Goal: Contribute content

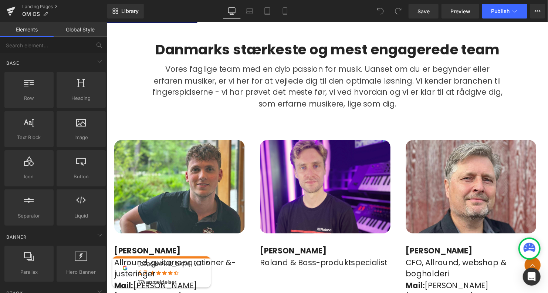
scroll to position [438, 0]
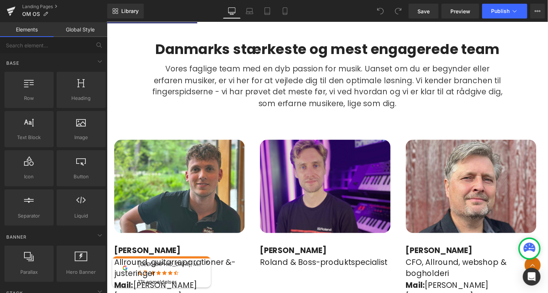
click at [326, 179] on div "Image" at bounding box center [328, 188] width 132 height 95
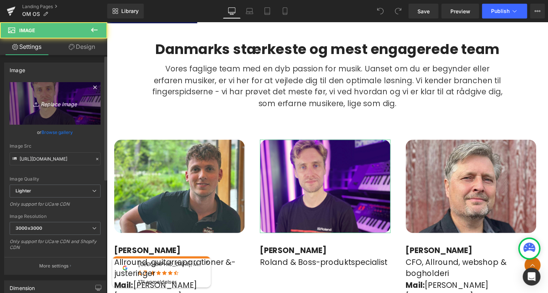
click at [67, 98] on link "Replace Image" at bounding box center [55, 103] width 91 height 43
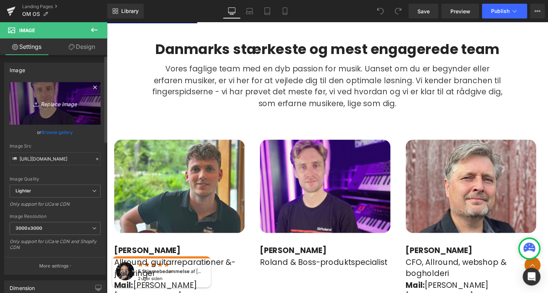
type input "C:\fakepath\Design uden navn.png"
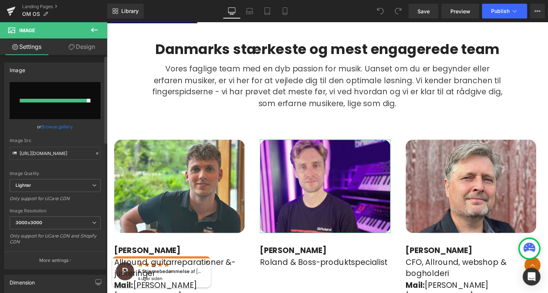
click at [70, 104] on input "file" at bounding box center [55, 100] width 91 height 37
type input "C:\fakepath\Design uden navn.png"
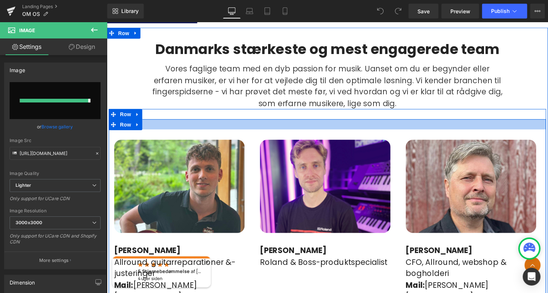
type input "[URL][DOMAIN_NAME]"
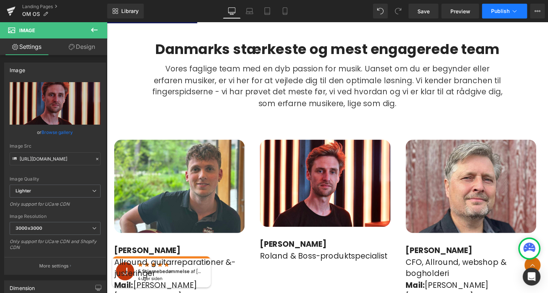
click at [503, 11] on span "Publish" at bounding box center [500, 11] width 18 height 6
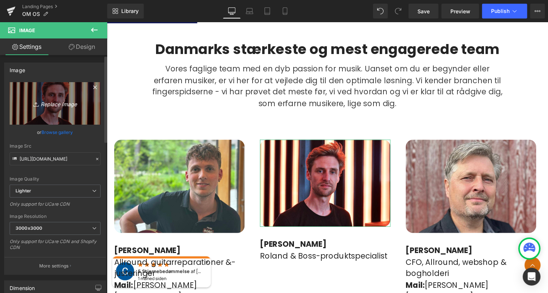
click at [55, 103] on icon "Replace Image" at bounding box center [55, 103] width 59 height 9
type input "C:\fakepath\Design uden navn (1).jpg"
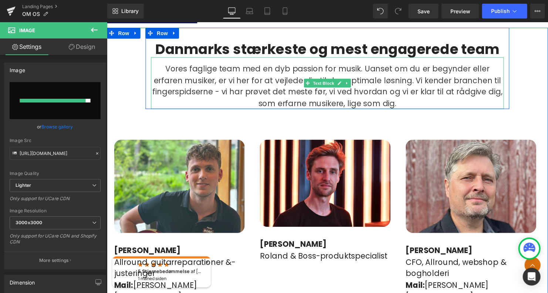
type input "[URL][DOMAIN_NAME]"
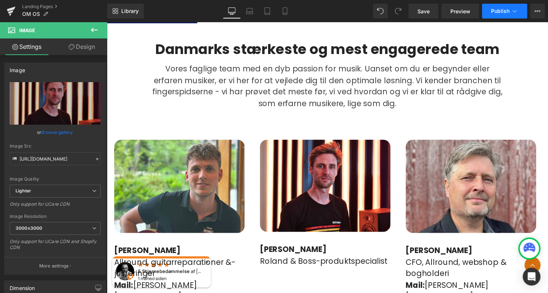
click at [495, 11] on span "Publish" at bounding box center [500, 11] width 18 height 6
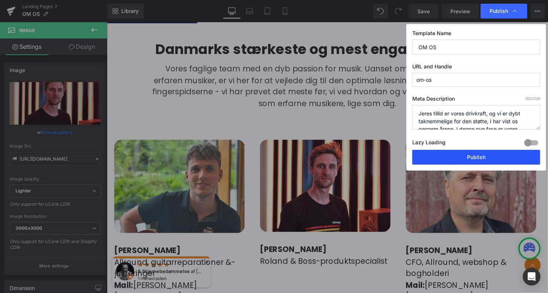
click at [484, 157] on button "Publish" at bounding box center [476, 157] width 128 height 15
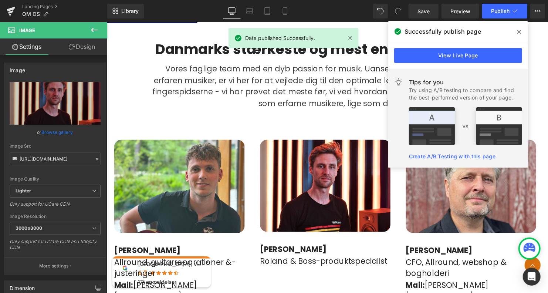
click at [518, 34] on icon at bounding box center [520, 32] width 4 height 6
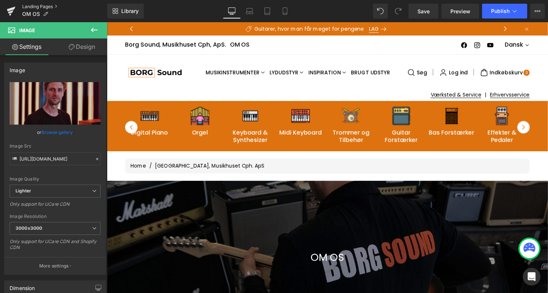
click at [34, 6] on link "Landing Pages" at bounding box center [64, 7] width 85 height 6
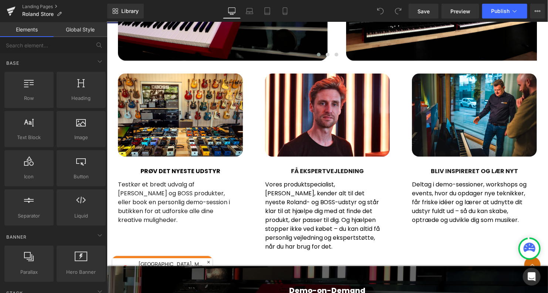
scroll to position [559, 0]
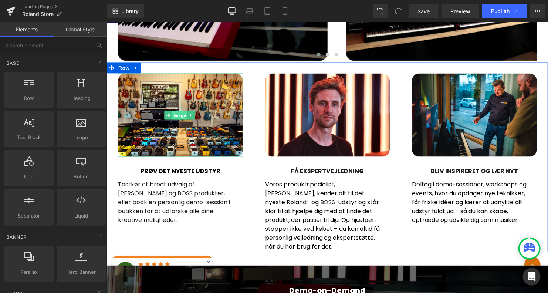
click at [178, 115] on span "Image" at bounding box center [180, 115] width 16 height 9
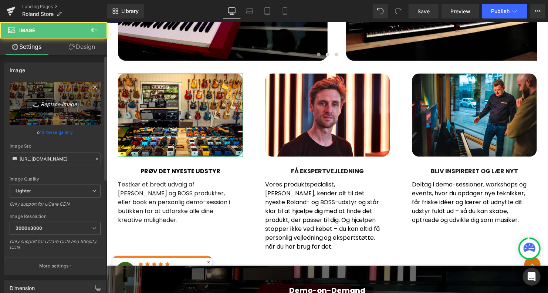
click at [41, 109] on link "Replace Image" at bounding box center [55, 103] width 91 height 43
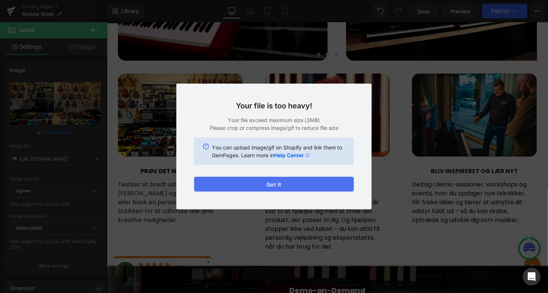
click at [275, 188] on button "Got it" at bounding box center [274, 184] width 160 height 15
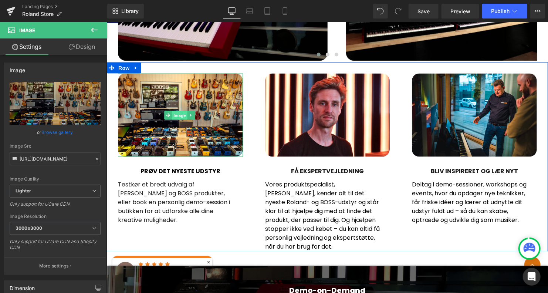
click at [181, 111] on span "Image" at bounding box center [180, 115] width 16 height 9
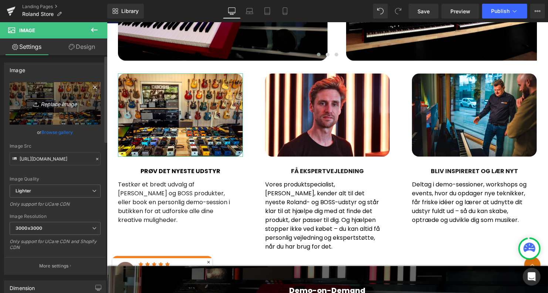
click at [53, 102] on icon "Replace Image" at bounding box center [55, 103] width 59 height 9
type input "C:\fakepath\Design uden navn (2).png"
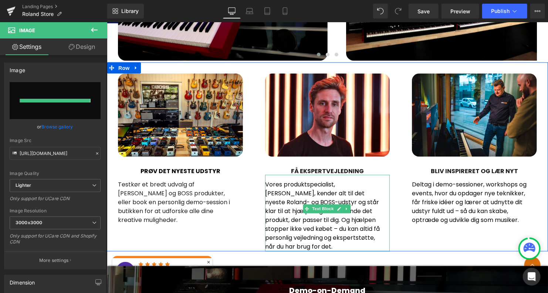
type input "https://ucarecdn.com/9c4e0744-1495-4d78-9b60-c6aa1ea94985/-/format/auto/-/previ…"
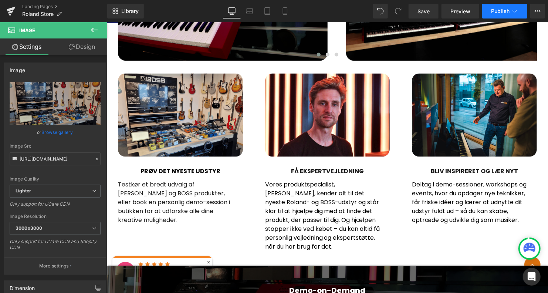
click at [498, 10] on span "Publish" at bounding box center [500, 11] width 18 height 6
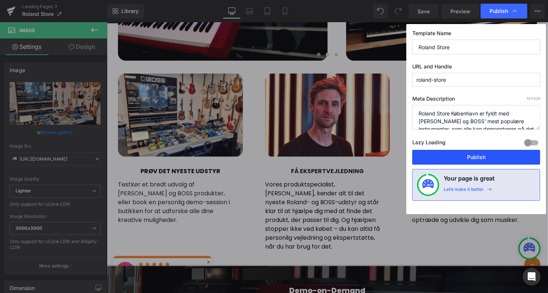
click at [463, 153] on button "Publish" at bounding box center [476, 157] width 128 height 15
